Goal: Task Accomplishment & Management: Complete application form

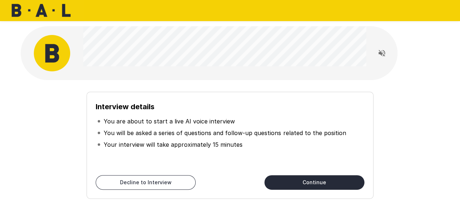
click at [294, 97] on div "Interview details You are about to start a live AI voice interview You will be …" at bounding box center [230, 145] width 287 height 107
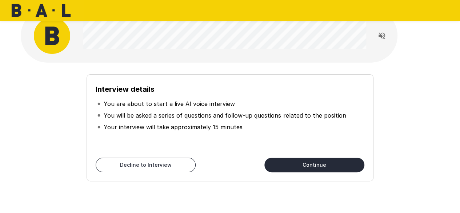
click at [341, 163] on button "Continue" at bounding box center [315, 165] width 100 height 15
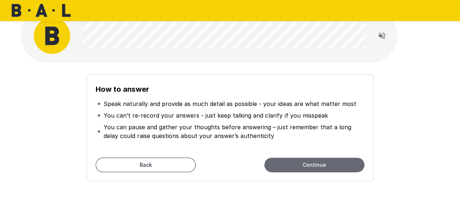
click at [298, 168] on button "Continue" at bounding box center [315, 165] width 100 height 15
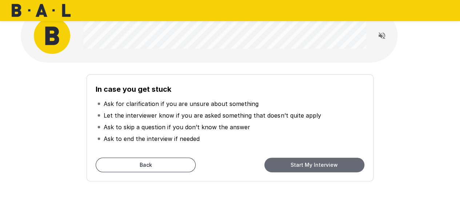
click at [319, 158] on button "Start My Interview" at bounding box center [315, 165] width 100 height 15
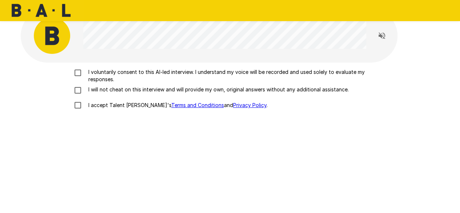
click at [135, 73] on p "I voluntarily consent to this AI-led interview. I understand my voice will be r…" at bounding box center [238, 75] width 305 height 15
click at [125, 92] on p "I will not cheat on this interview and will provide my own, original answers wi…" at bounding box center [217, 89] width 263 height 7
click at [127, 105] on p "I accept Talent Llama's Terms and Conditions and Privacy Policy ." at bounding box center [177, 105] width 182 height 7
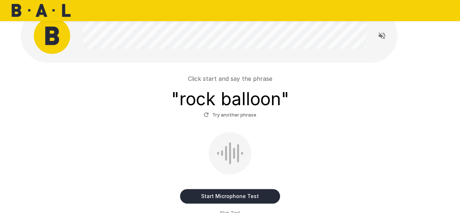
click at [258, 194] on button "Start Microphone Test" at bounding box center [230, 196] width 100 height 15
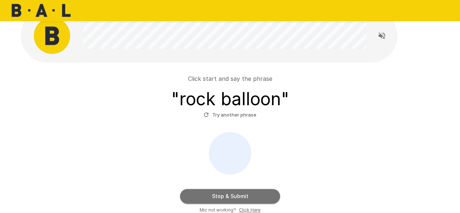
click at [261, 199] on button "Stop & Submit" at bounding box center [230, 196] width 100 height 15
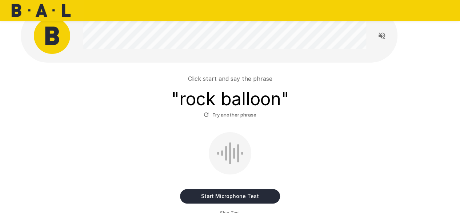
scroll to position [53, 0]
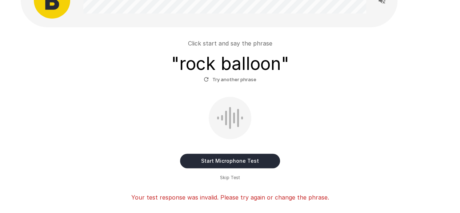
click at [234, 158] on button "Start Microphone Test" at bounding box center [230, 161] width 100 height 15
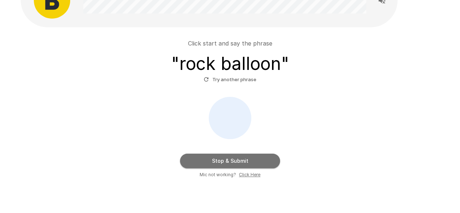
click at [241, 166] on button "Stop & Submit" at bounding box center [230, 161] width 100 height 15
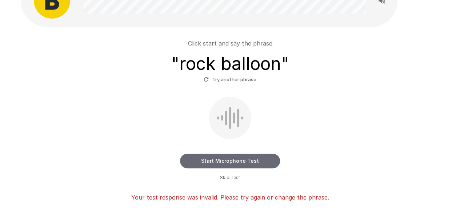
click at [233, 163] on button "Start Microphone Test" at bounding box center [230, 161] width 100 height 15
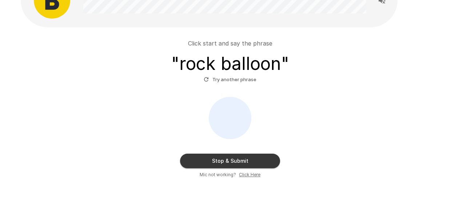
click at [245, 160] on button "Stop & Submit" at bounding box center [230, 161] width 100 height 15
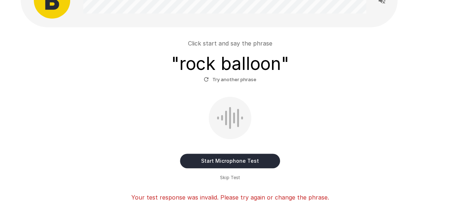
click at [245, 160] on button "Start Microphone Test" at bounding box center [230, 161] width 100 height 15
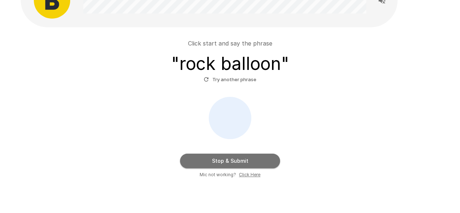
click at [245, 160] on button "Stop & Submit" at bounding box center [230, 161] width 100 height 15
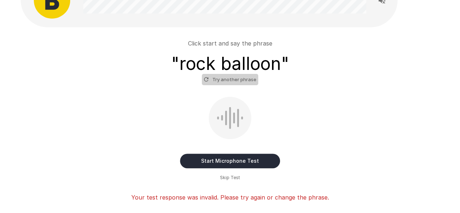
click at [249, 80] on button "Try another phrase" at bounding box center [230, 79] width 56 height 11
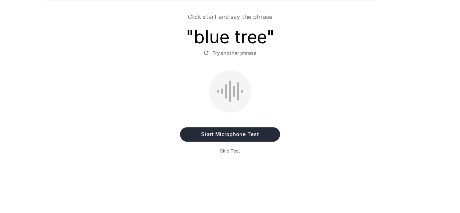
click at [236, 135] on button "Start Microphone Test" at bounding box center [230, 134] width 100 height 15
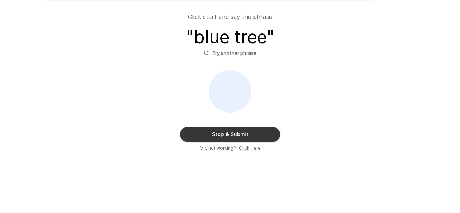
scroll to position [79, 0]
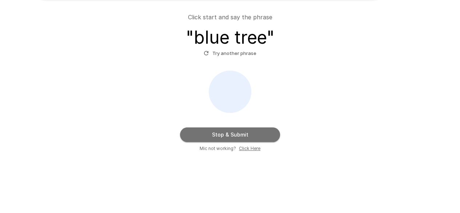
click at [236, 135] on button "Stop & Submit" at bounding box center [230, 134] width 100 height 15
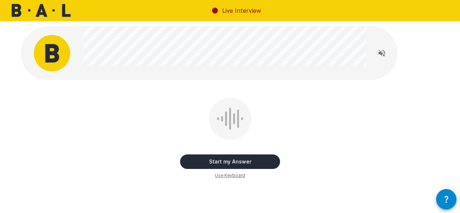
click at [242, 161] on button "Start my Answer" at bounding box center [230, 161] width 100 height 15
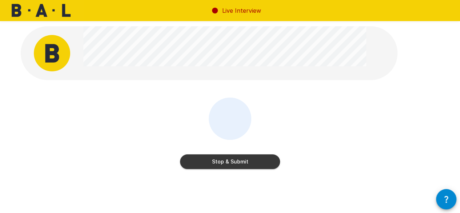
click at [267, 162] on button "Stop & Submit" at bounding box center [230, 161] width 100 height 15
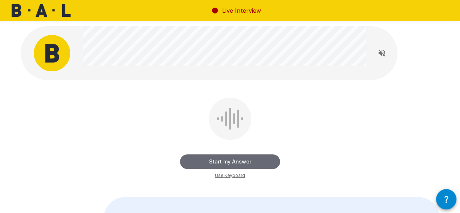
click at [233, 160] on button "Start my Answer" at bounding box center [230, 161] width 100 height 15
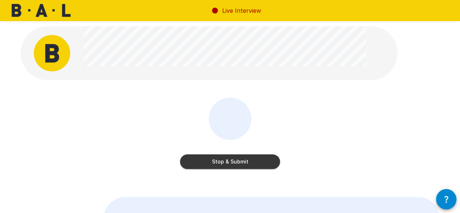
click at [233, 160] on button "Stop & Submit" at bounding box center [230, 161] width 100 height 15
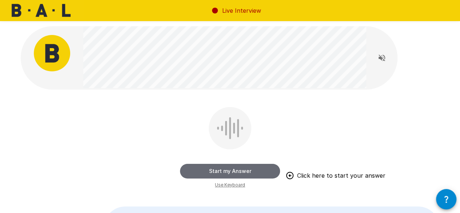
click at [264, 170] on button "Start my Answer" at bounding box center [230, 171] width 100 height 15
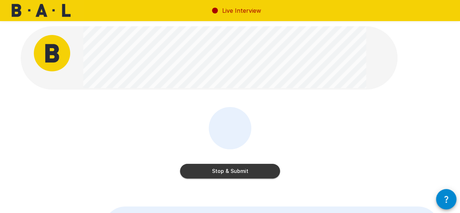
click at [245, 170] on button "Stop & Submit" at bounding box center [230, 171] width 100 height 15
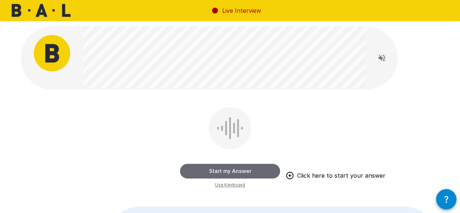
click at [241, 176] on button "Start my Answer" at bounding box center [230, 171] width 100 height 15
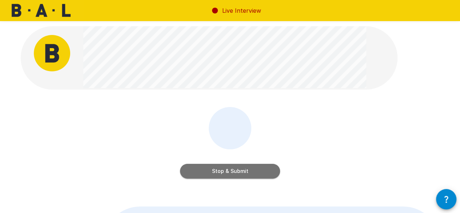
click at [238, 170] on button "Stop & Submit" at bounding box center [230, 171] width 100 height 15
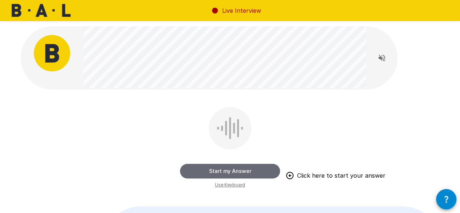
click at [239, 169] on button "Start my Answer" at bounding box center [230, 171] width 100 height 15
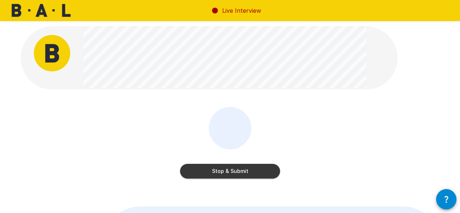
click at [253, 170] on button "Stop & Submit" at bounding box center [230, 171] width 100 height 15
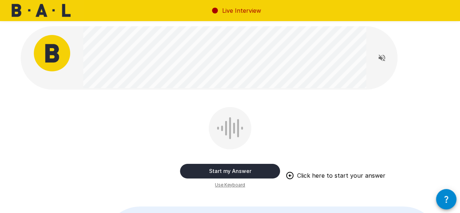
click at [221, 170] on button "Start my Answer" at bounding box center [230, 171] width 100 height 15
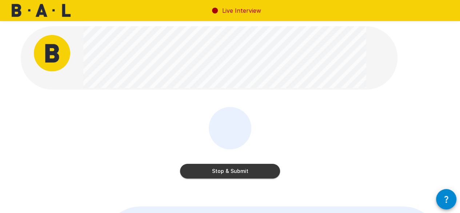
click at [229, 171] on button "Stop & Submit" at bounding box center [230, 171] width 100 height 15
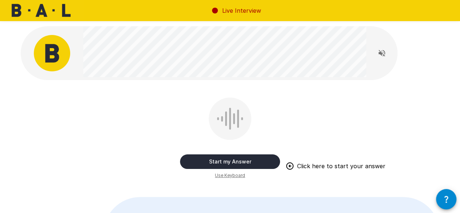
click at [209, 162] on button "Start my Answer" at bounding box center [230, 161] width 100 height 15
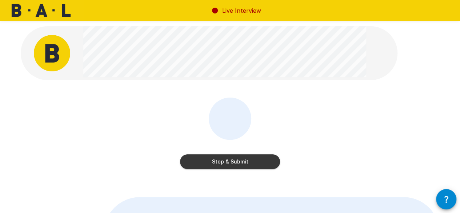
click at [231, 162] on button "Stop & Submit" at bounding box center [230, 161] width 100 height 15
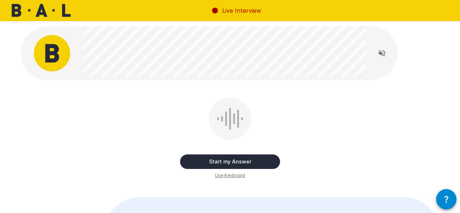
click at [261, 161] on button "Start my Answer" at bounding box center [230, 161] width 100 height 15
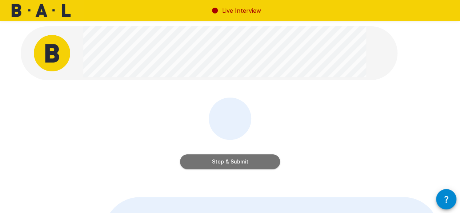
click at [232, 162] on button "Stop & Submit" at bounding box center [230, 161] width 100 height 15
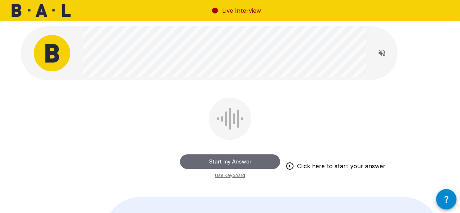
click at [258, 154] on button "Start my Answer" at bounding box center [230, 161] width 100 height 15
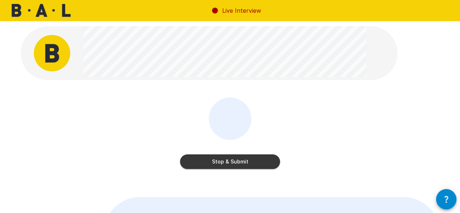
click at [239, 163] on button "Stop & Submit" at bounding box center [230, 161] width 100 height 15
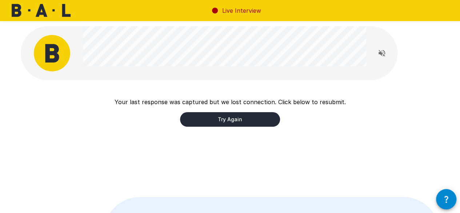
click at [250, 116] on button "Try Again" at bounding box center [230, 119] width 100 height 15
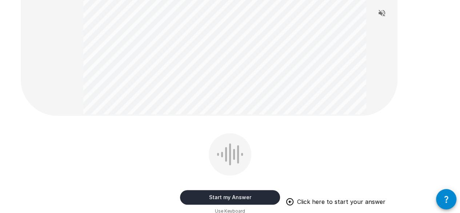
scroll to position [147, 0]
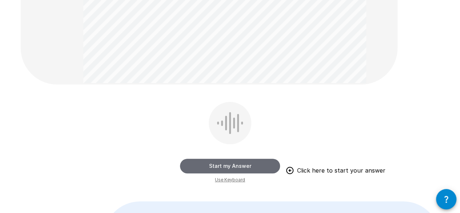
click at [242, 163] on button "Start my Answer" at bounding box center [230, 166] width 100 height 15
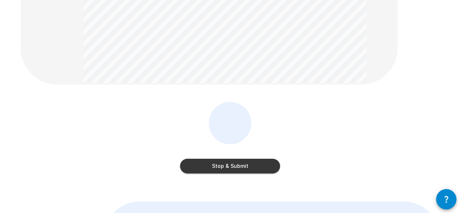
click at [239, 170] on button "Stop & Submit" at bounding box center [230, 166] width 100 height 15
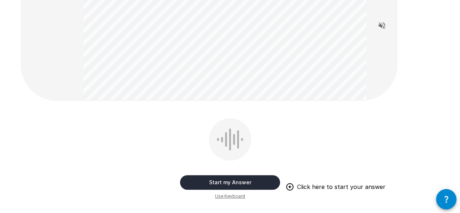
scroll to position [75, 0]
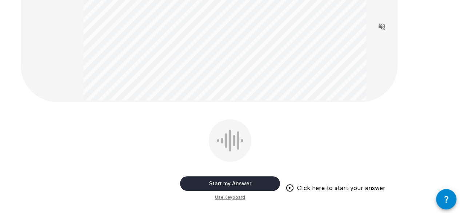
click at [221, 185] on button "Start my Answer" at bounding box center [230, 183] width 100 height 15
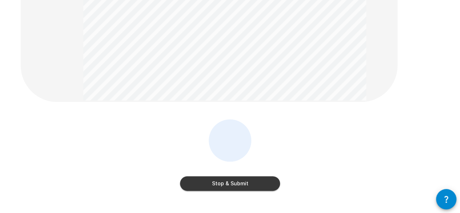
click at [235, 181] on button "Stop & Submit" at bounding box center [230, 183] width 100 height 15
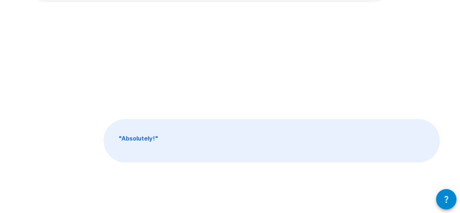
scroll to position [0, 0]
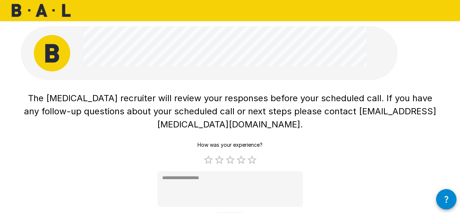
type textarea "*"
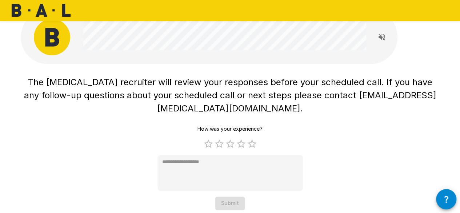
click at [301, 122] on div "How was your experience? 1 Star 2 Stars 3 Stars 4 Stars 5 Stars Empty * Submit" at bounding box center [231, 166] width 146 height 88
click at [232, 192] on div "How was your experience? 1 Star 2 Stars 3 Stars 4 Stars 5 Stars Empty * Submit" at bounding box center [231, 166] width 146 height 88
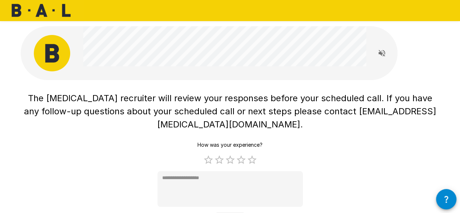
scroll to position [5, 0]
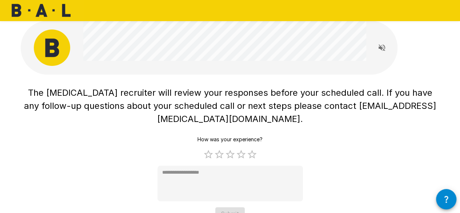
click at [310, 86] on h1 "The [MEDICAL_DATA] recruiter will review your responses before your scheduled c…" at bounding box center [230, 105] width 419 height 39
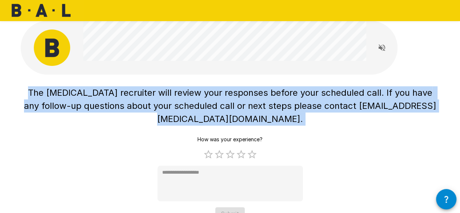
click at [310, 86] on h1 "The [MEDICAL_DATA] recruiter will review your responses before your scheduled c…" at bounding box center [230, 105] width 419 height 39
click at [329, 93] on span "The [MEDICAL_DATA] recruiter will review your responses before your scheduled c…" at bounding box center [230, 105] width 413 height 37
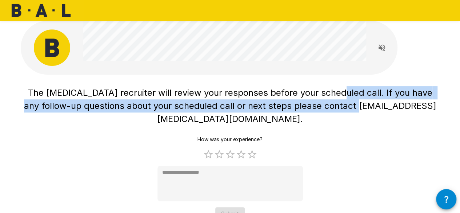
drag, startPoint x: 329, startPoint y: 93, endPoint x: 346, endPoint y: 120, distance: 31.4
click at [346, 120] on div "The [MEDICAL_DATA] recruiter will review your responses before your scheduled c…" at bounding box center [230, 151] width 419 height 137
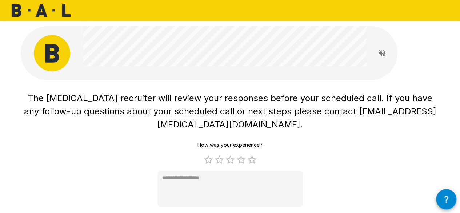
scroll to position [0, 0]
